Goal: Task Accomplishment & Management: Use online tool/utility

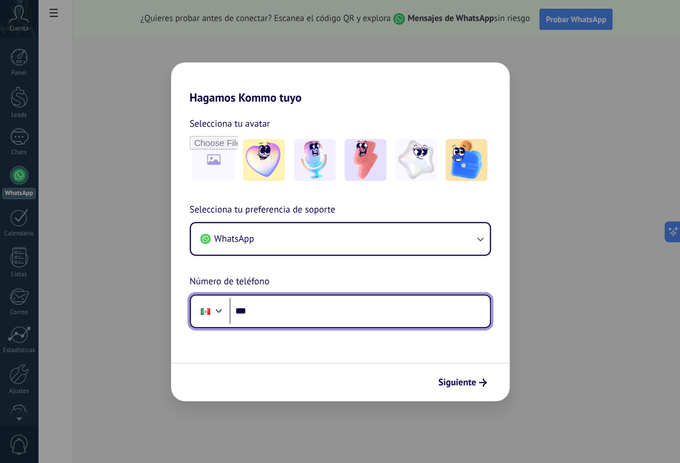
click at [288, 309] on input "***" at bounding box center [360, 311] width 260 height 27
type input "**********"
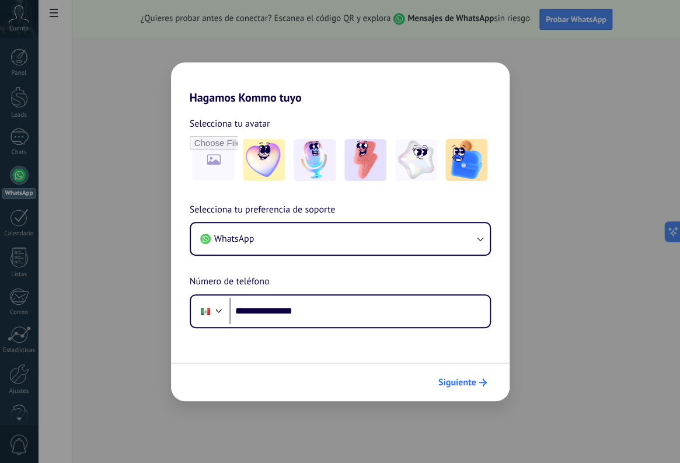
click at [472, 378] on span "Siguiente" at bounding box center [458, 382] width 38 height 8
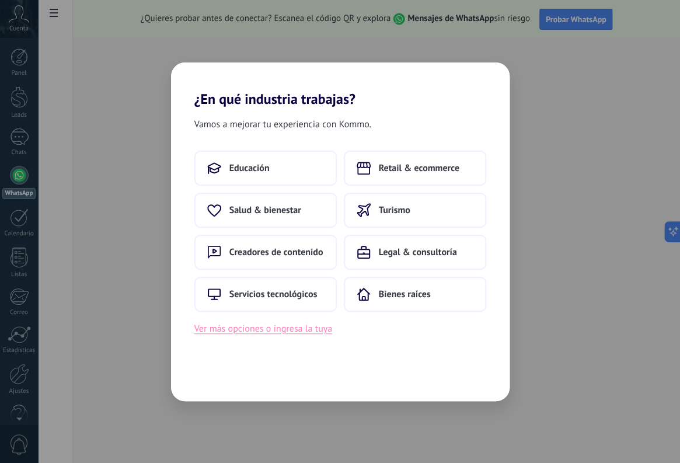
click at [284, 327] on button "Ver más opciones o ingresa la tuya" at bounding box center [263, 328] width 138 height 15
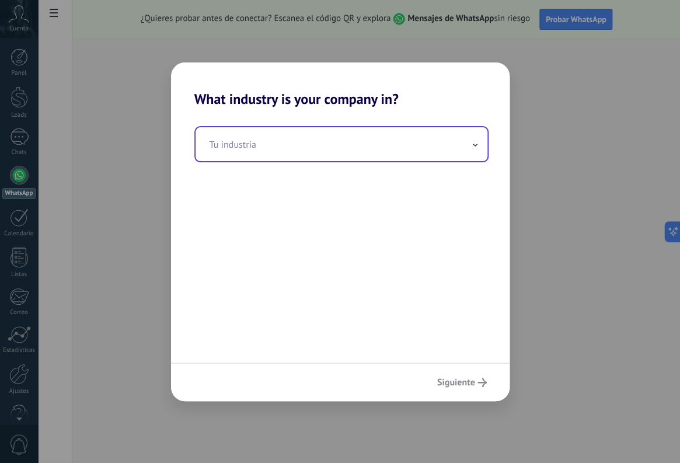
click at [263, 144] on input "text" at bounding box center [342, 144] width 292 height 34
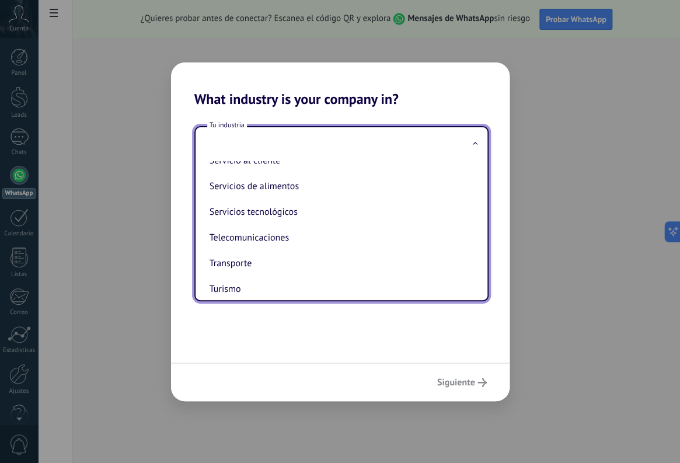
scroll to position [318, 0]
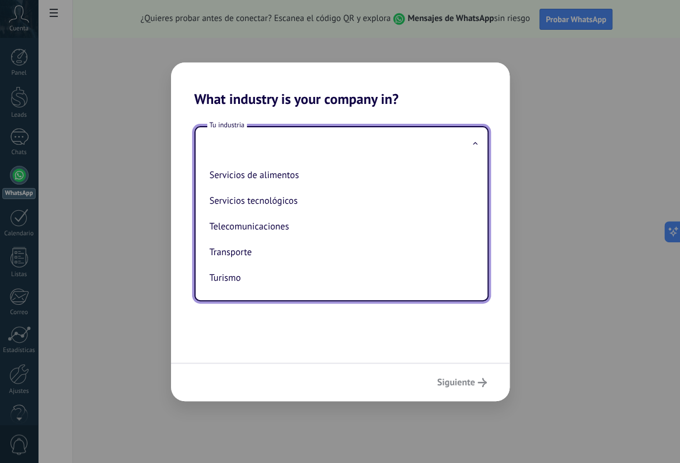
click at [475, 326] on div "Tu industria Automotriz Bienes raíces Creadores de contenido Educación Finanzas…" at bounding box center [340, 234] width 339 height 255
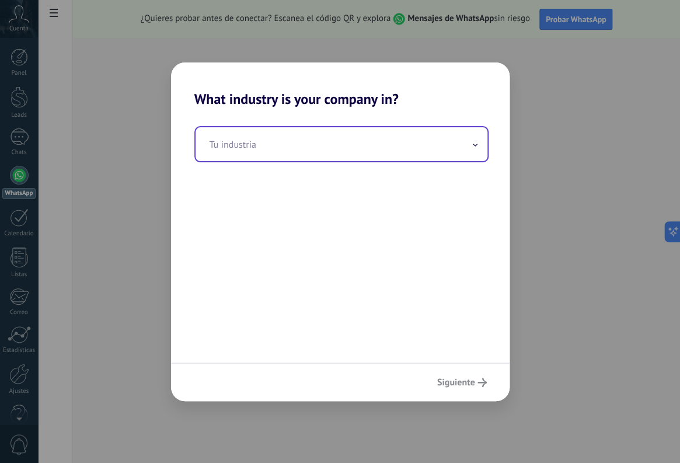
click at [473, 144] on icon at bounding box center [475, 145] width 5 height 3
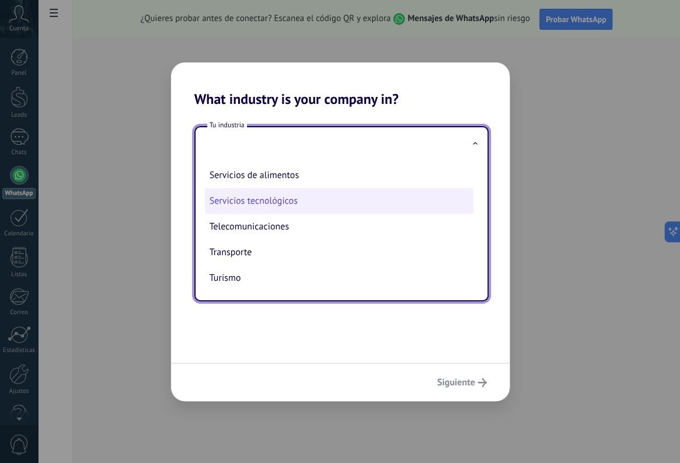
scroll to position [259, 0]
click at [398, 207] on li "Servicio al cliente" at bounding box center [339, 200] width 269 height 26
type input "**********"
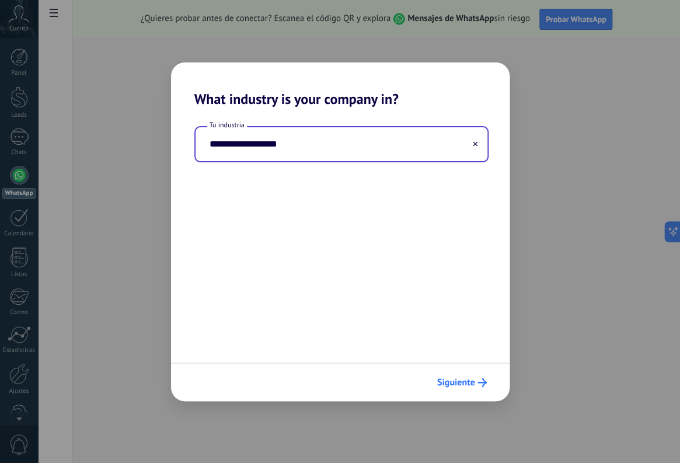
drag, startPoint x: 445, startPoint y: 380, endPoint x: 452, endPoint y: 380, distance: 7.0
click at [452, 380] on span "Siguiente" at bounding box center [456, 382] width 38 height 8
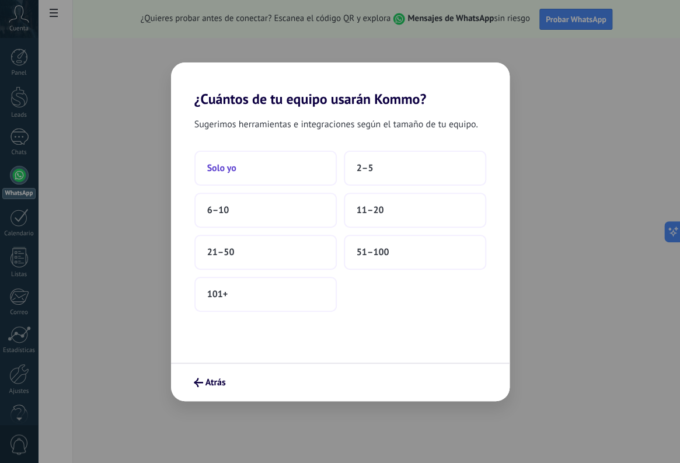
click at [245, 164] on button "Solo yo" at bounding box center [265, 168] width 142 height 35
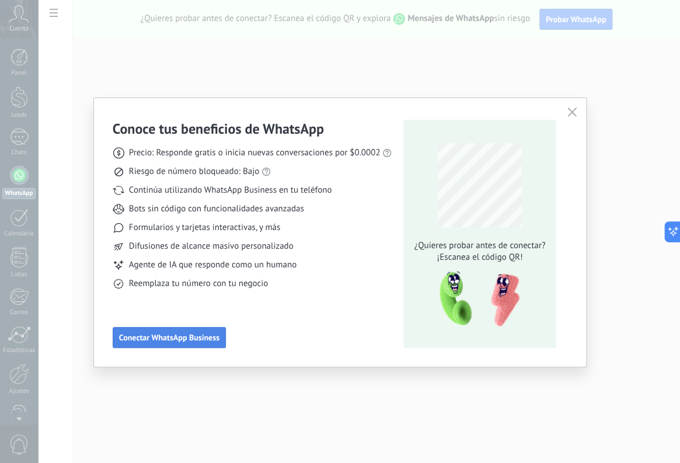
click at [175, 337] on span "Conectar WhatsApp Business" at bounding box center [169, 337] width 100 height 8
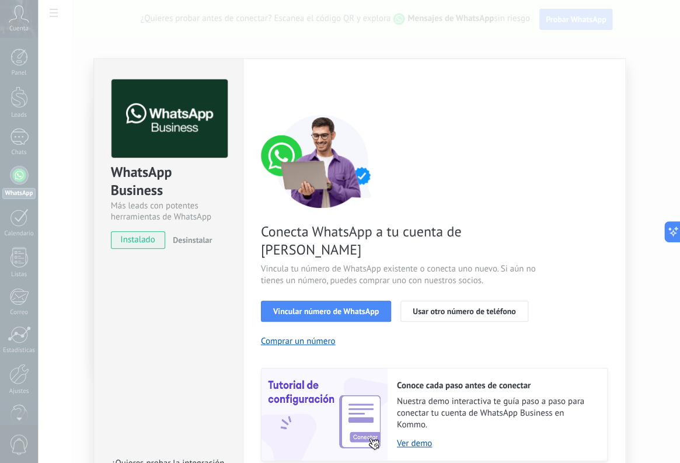
click at [126, 239] on span "instalado" at bounding box center [138, 240] width 53 height 18
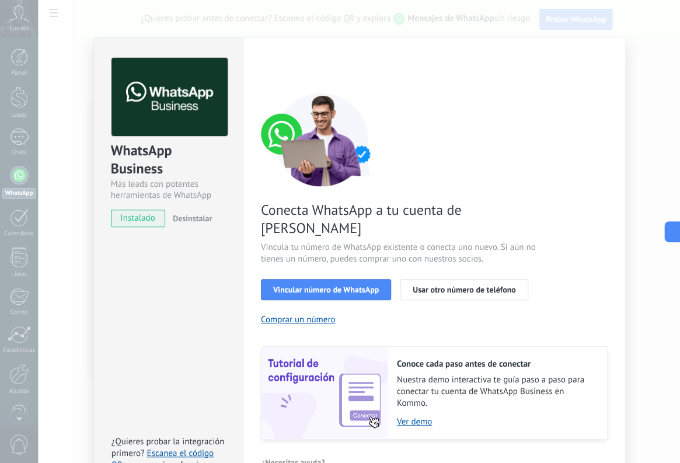
scroll to position [33, 0]
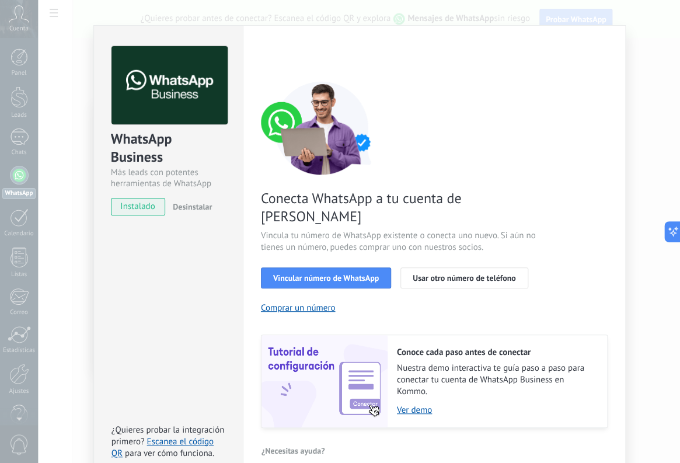
click at [134, 205] on span "instalado" at bounding box center [138, 207] width 53 height 18
click at [181, 436] on link "Escanea el código QR" at bounding box center [163, 447] width 102 height 23
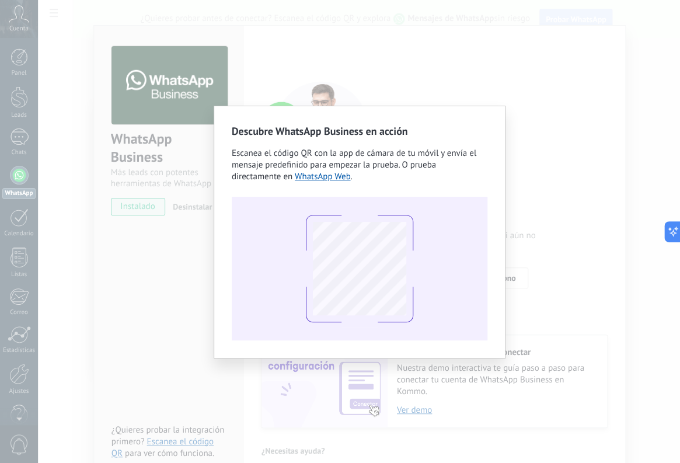
click at [585, 117] on div "Descubre WhatsApp Business en acción Escanea el código QR con la app [PERSON_NA…" at bounding box center [359, 231] width 642 height 463
